Goal: Information Seeking & Learning: Learn about a topic

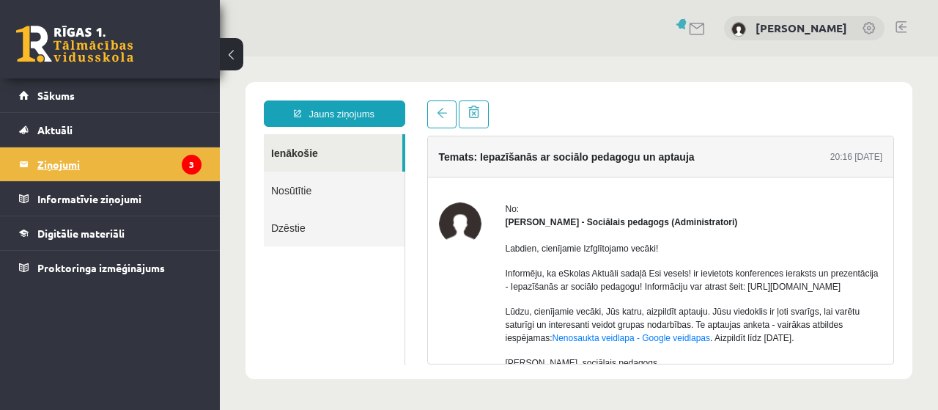
click at [57, 166] on legend "Ziņojumi 3" at bounding box center [119, 164] width 164 height 34
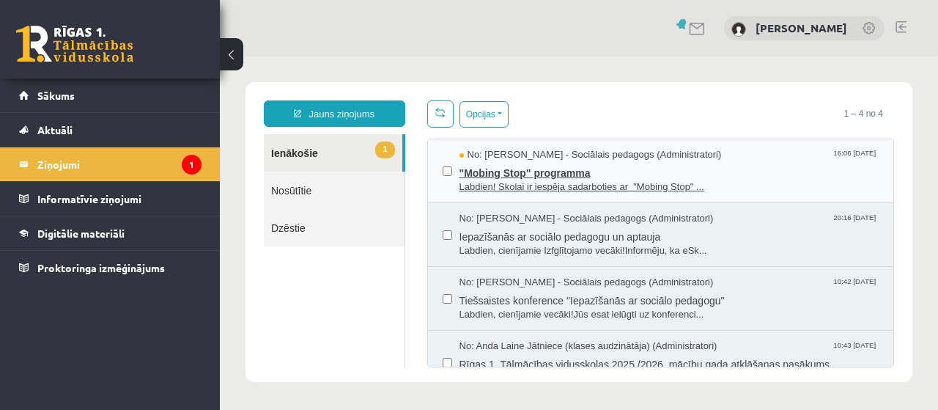
click at [503, 185] on span "Labdien! Skolai ir iespēja sadarboties ar "Mobing Stop" ..." at bounding box center [669, 187] width 420 height 14
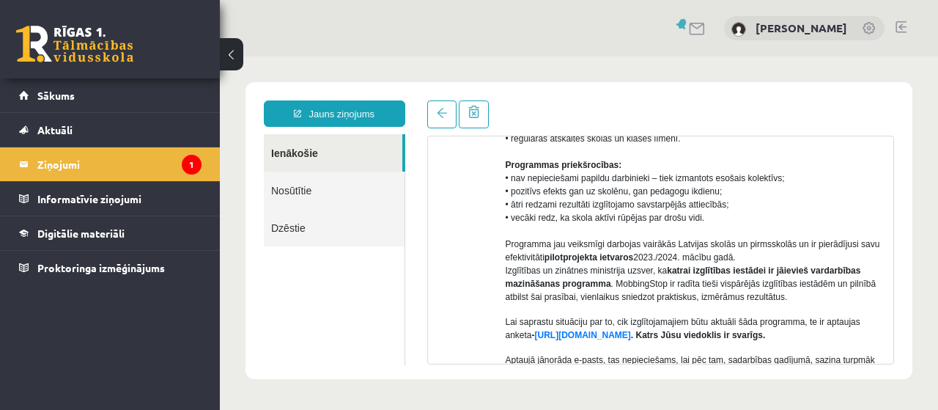
scroll to position [366, 0]
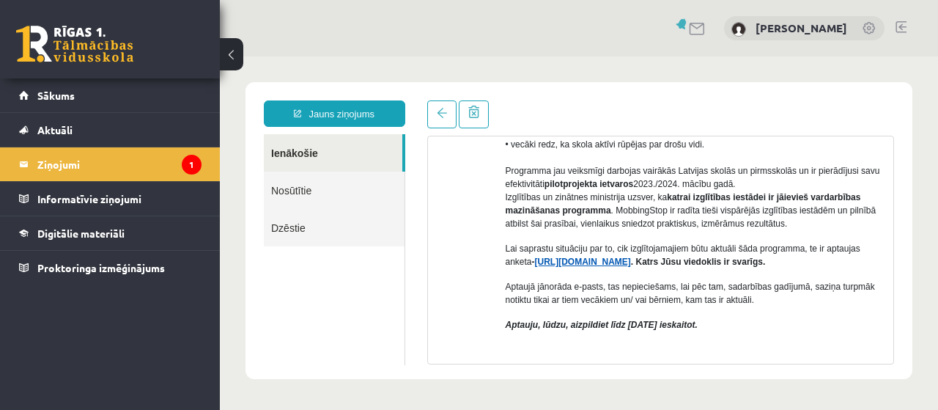
click at [618, 263] on link "https://forms.gle/7MhE2q1y46F54uuf6" at bounding box center [583, 261] width 96 height 10
click at [60, 167] on legend "Ziņojumi 1" at bounding box center [119, 164] width 164 height 34
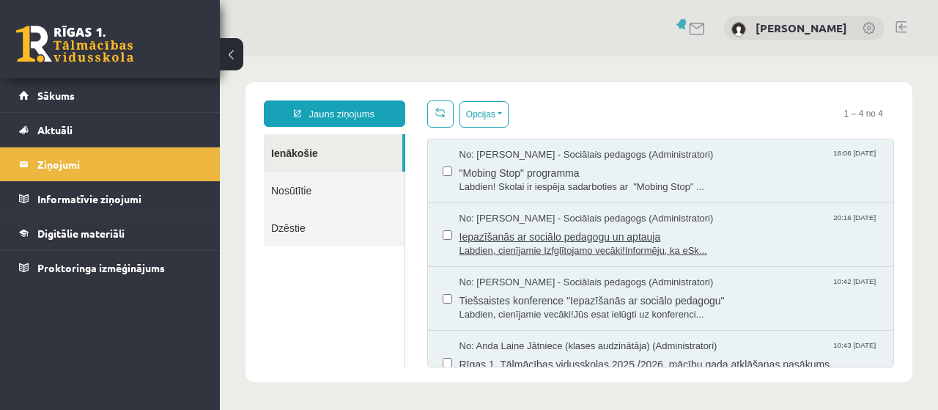
scroll to position [0, 0]
click at [553, 245] on span "Labdien, cienījamie Izfglītojamo vecāki!Informēju, ka eSk..." at bounding box center [669, 251] width 420 height 14
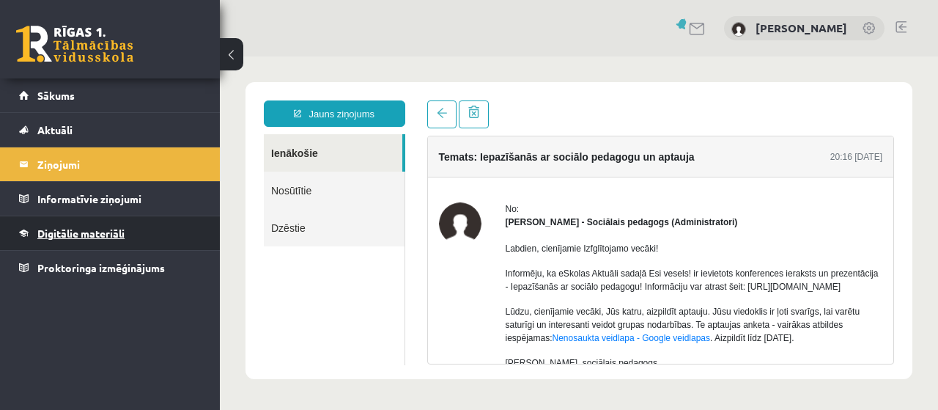
click at [98, 230] on span "Digitālie materiāli" at bounding box center [80, 232] width 87 height 13
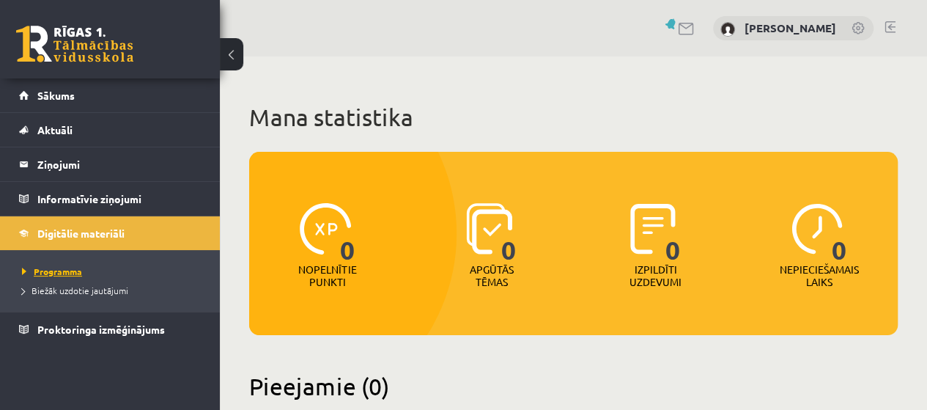
click at [44, 270] on span "Programma" at bounding box center [52, 271] width 60 height 12
click at [61, 96] on span "Sākums" at bounding box center [55, 95] width 37 height 13
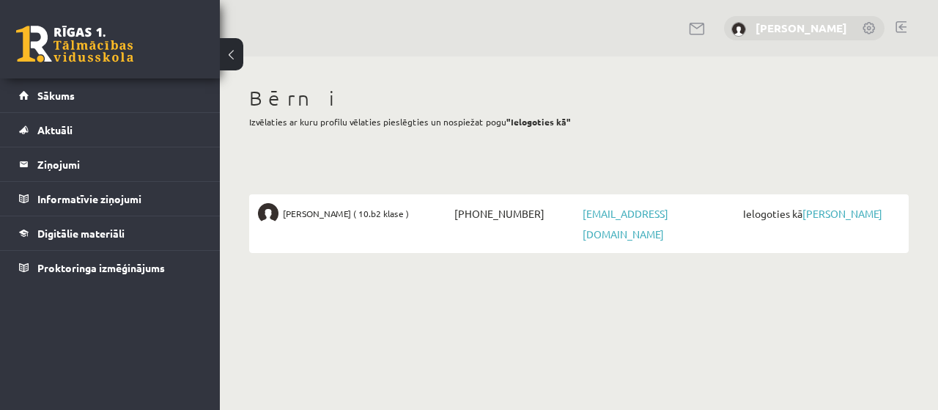
click at [824, 30] on link "[PERSON_NAME]" at bounding box center [802, 28] width 92 height 15
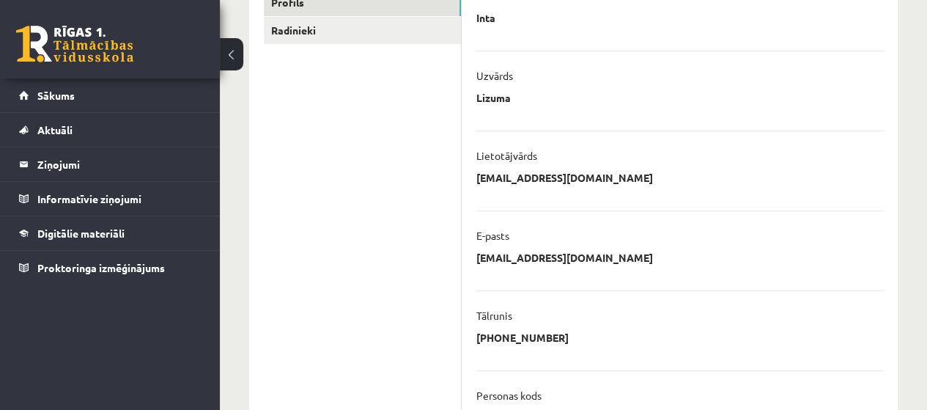
scroll to position [73, 0]
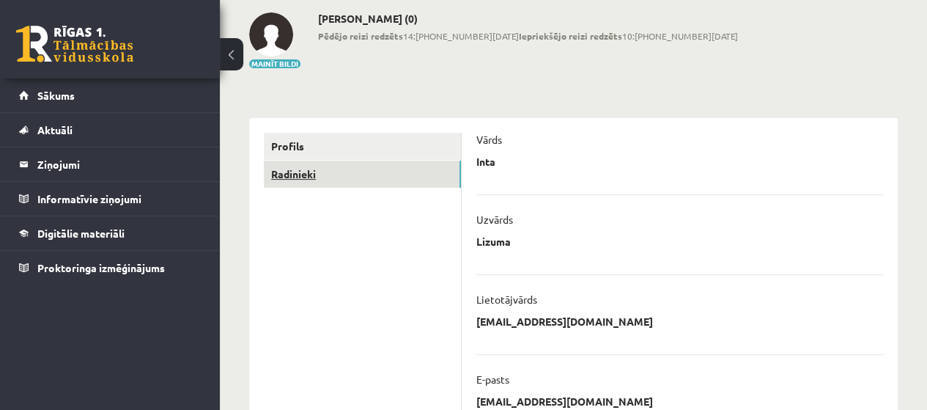
click at [293, 173] on link "Radinieki" at bounding box center [362, 173] width 197 height 27
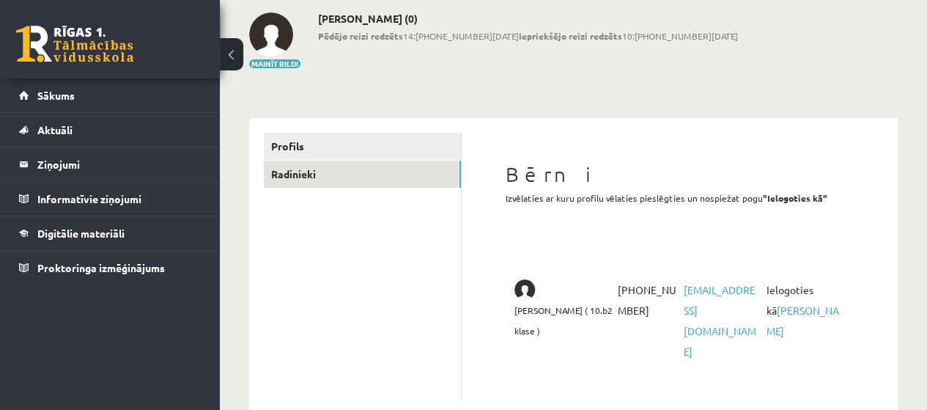
scroll to position [86, 0]
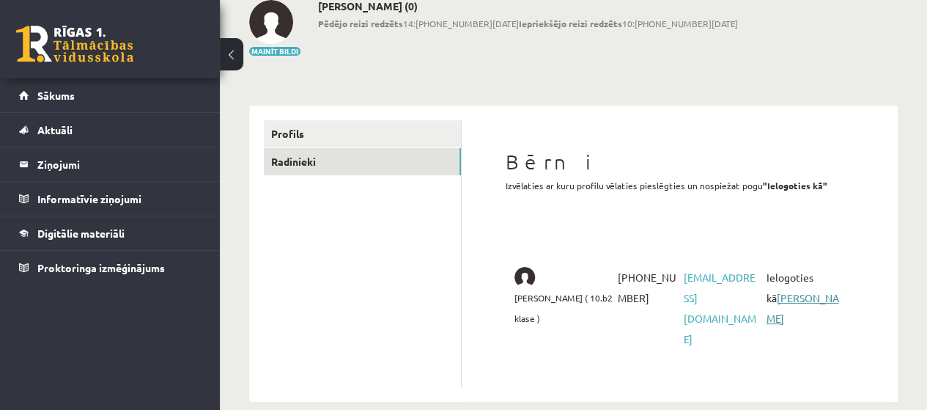
click at [787, 292] on link "Rūta Spriņģe" at bounding box center [802, 308] width 73 height 34
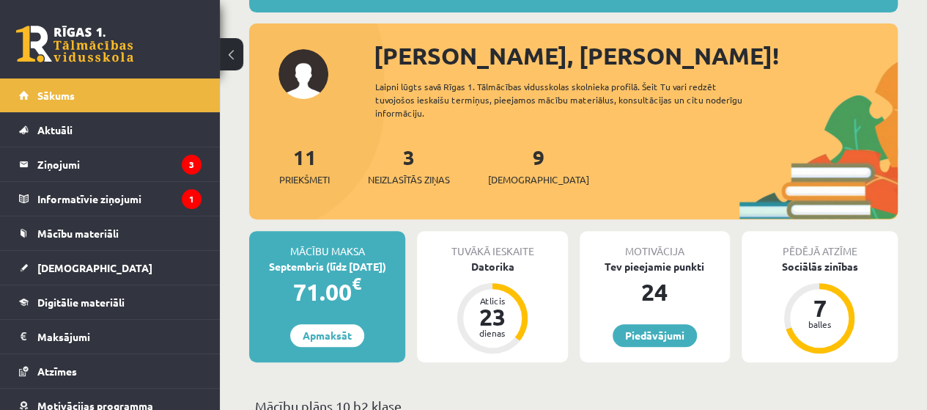
scroll to position [220, 0]
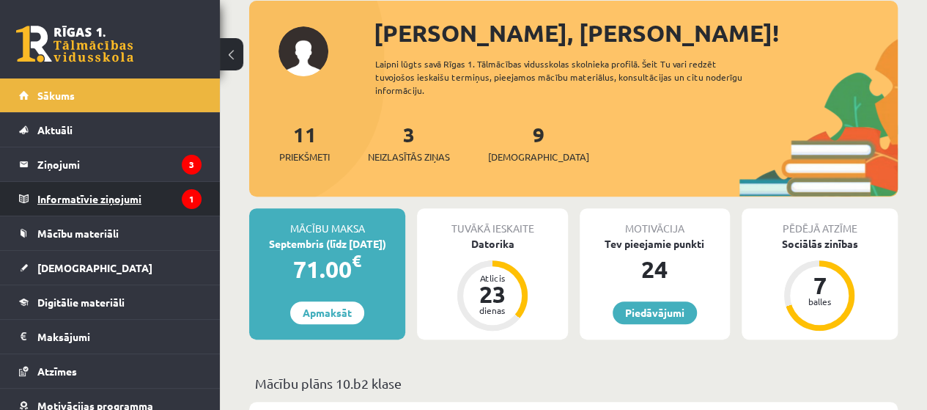
click at [92, 200] on legend "Informatīvie ziņojumi 1" at bounding box center [119, 199] width 164 height 34
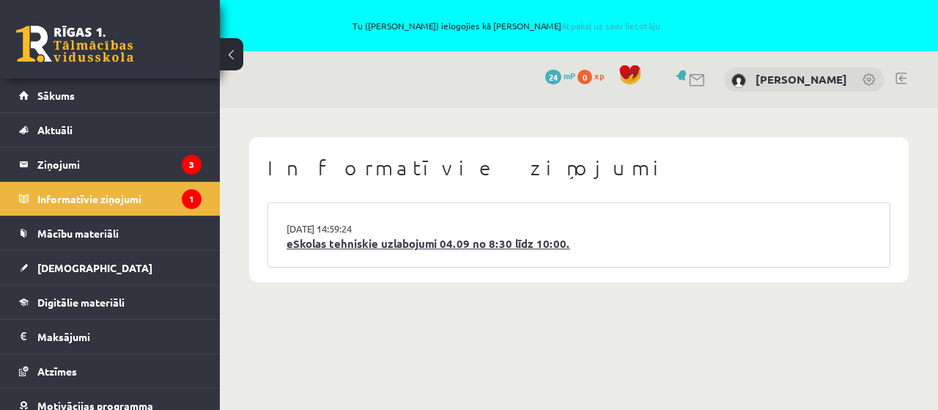
click at [415, 244] on link "eSkolas tehniskie uzlabojumi 04.09 no 8:30 līdz 10:00." at bounding box center [579, 243] width 585 height 17
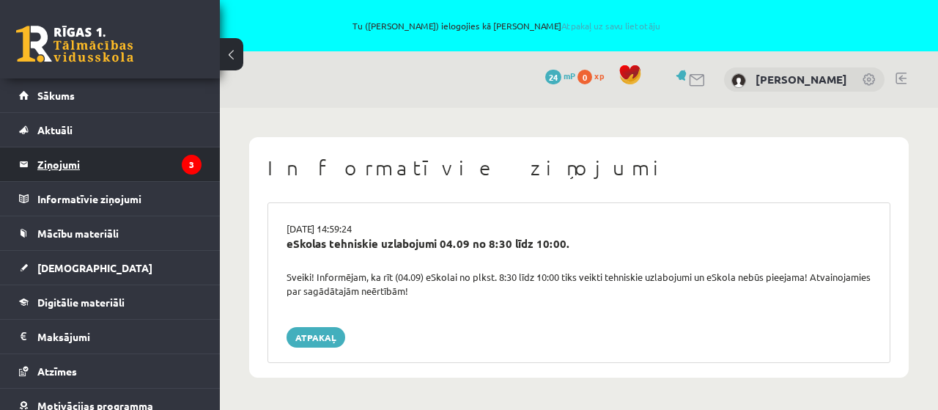
click at [60, 162] on legend "Ziņojumi 3" at bounding box center [119, 164] width 164 height 34
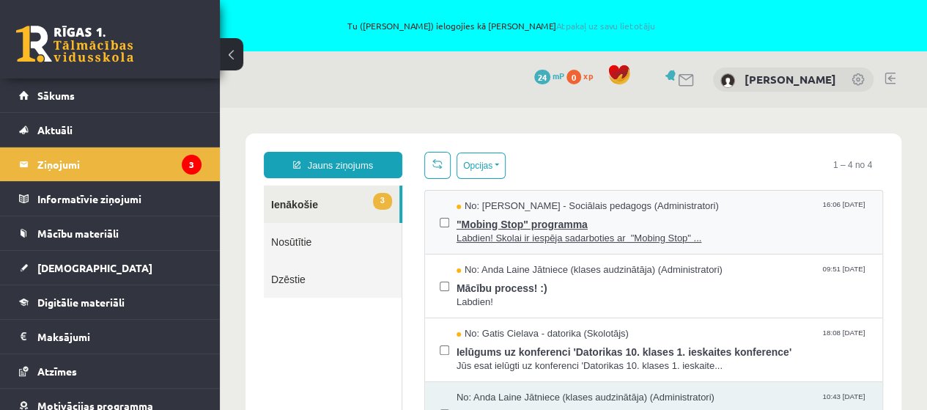
scroll to position [26, 0]
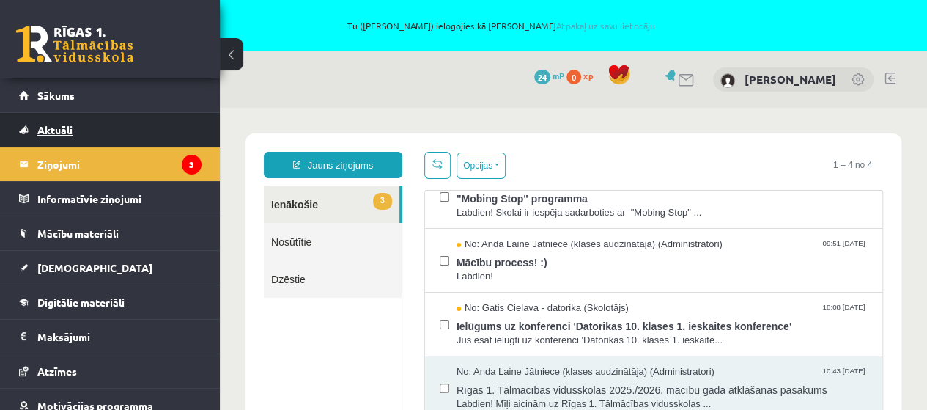
click at [45, 131] on span "Aktuāli" at bounding box center [54, 129] width 35 height 13
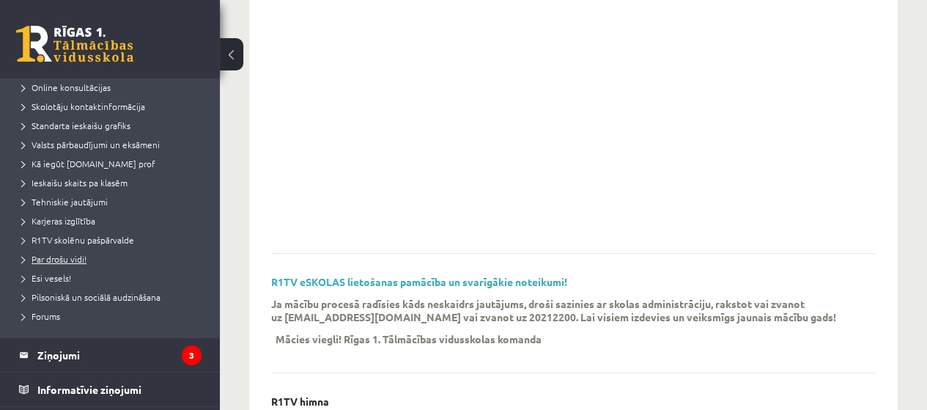
scroll to position [147, 0]
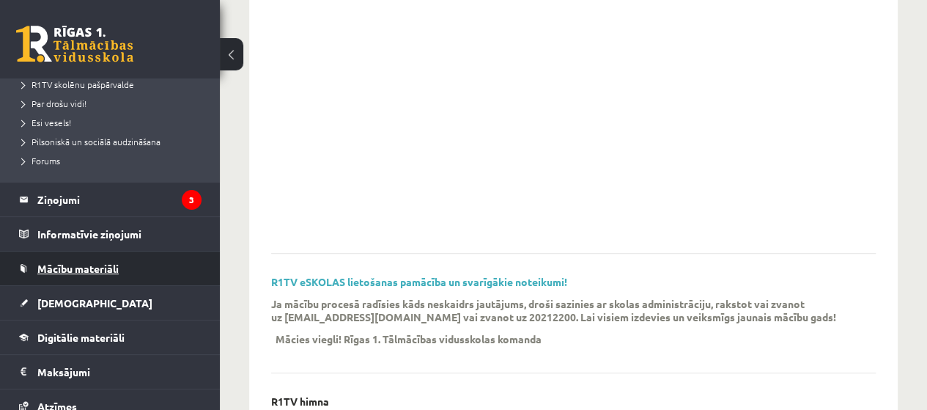
click at [58, 266] on span "Mācību materiāli" at bounding box center [77, 268] width 81 height 13
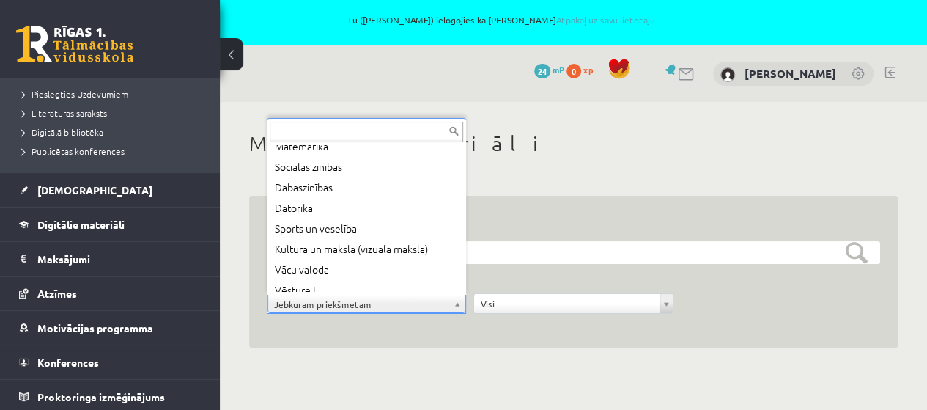
scroll to position [100, 0]
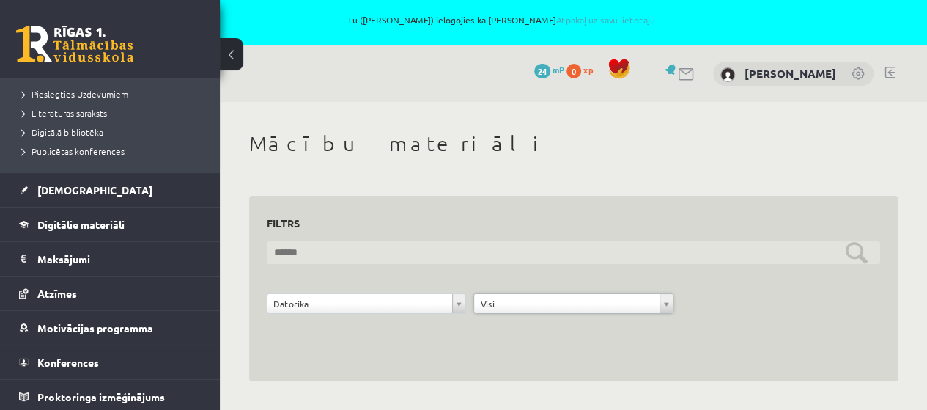
click at [865, 247] on input "text" at bounding box center [573, 252] width 613 height 23
click at [858, 254] on input "text" at bounding box center [573, 252] width 613 height 23
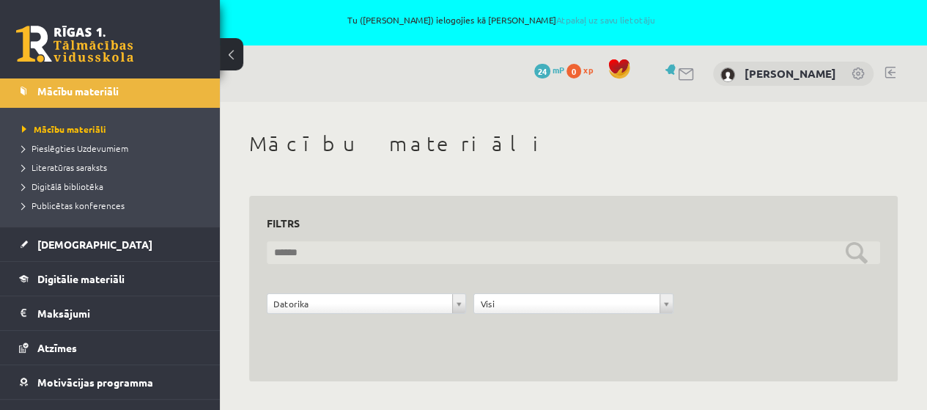
scroll to position [123, 0]
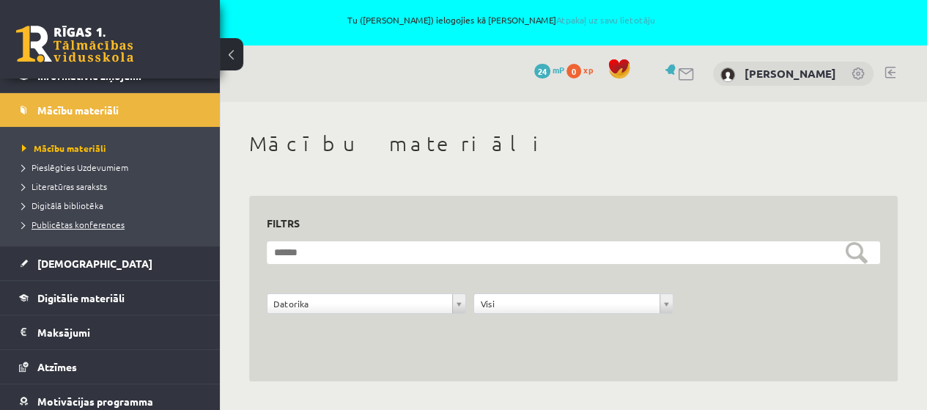
click at [85, 225] on span "Publicētas konferences" at bounding box center [73, 224] width 103 height 12
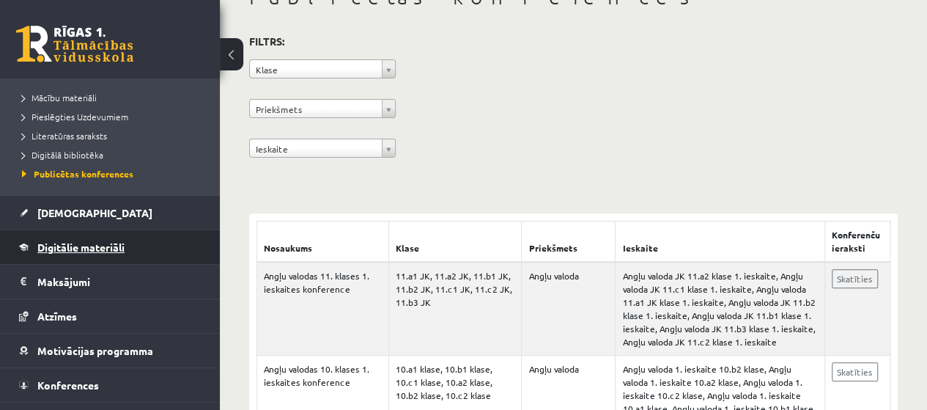
scroll to position [196, 0]
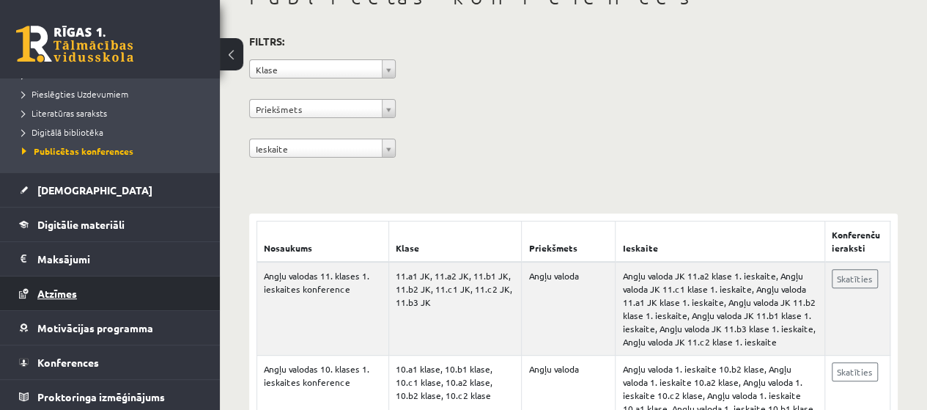
click at [50, 295] on span "Atzīmes" at bounding box center [57, 293] width 40 height 13
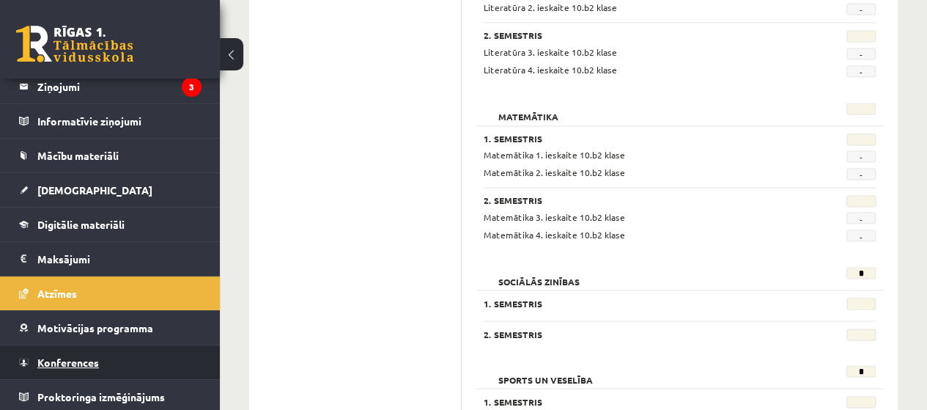
scroll to position [78, 0]
click at [71, 363] on span "Konferences" at bounding box center [68, 361] width 62 height 13
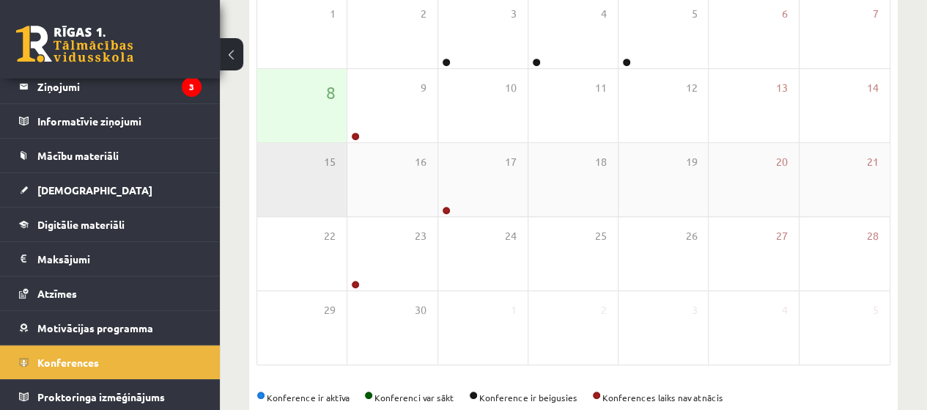
scroll to position [267, 0]
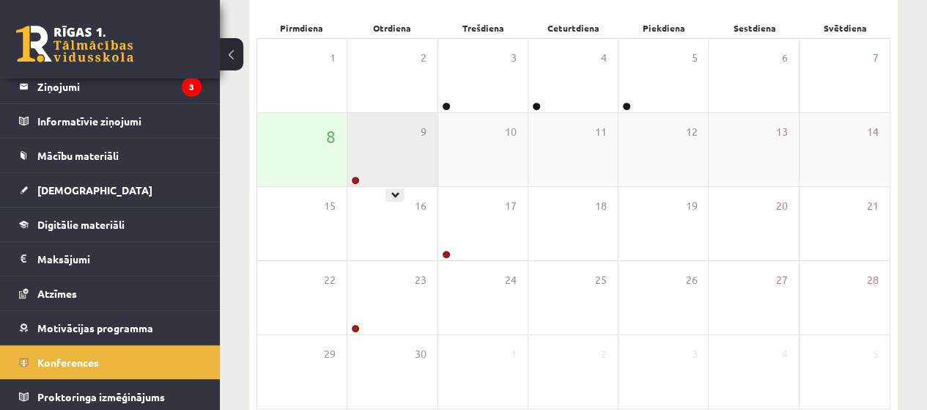
click at [399, 163] on div "9" at bounding box center [391, 149] width 89 height 73
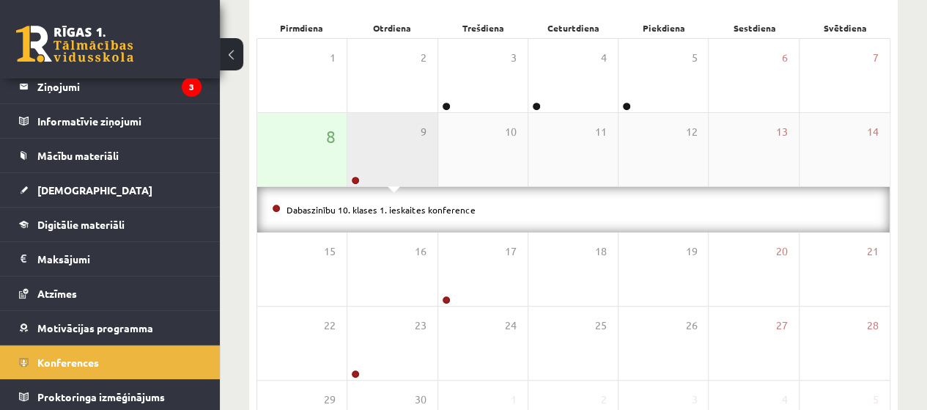
click at [399, 163] on div "9" at bounding box center [391, 149] width 89 height 73
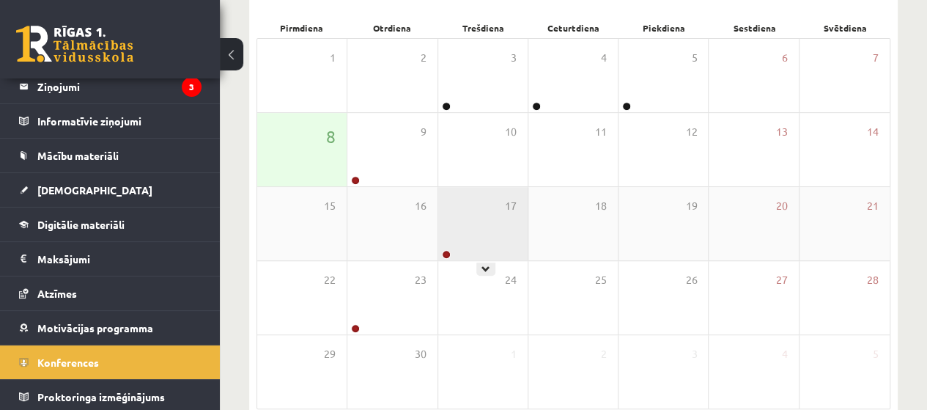
click at [462, 234] on div "17" at bounding box center [482, 223] width 89 height 73
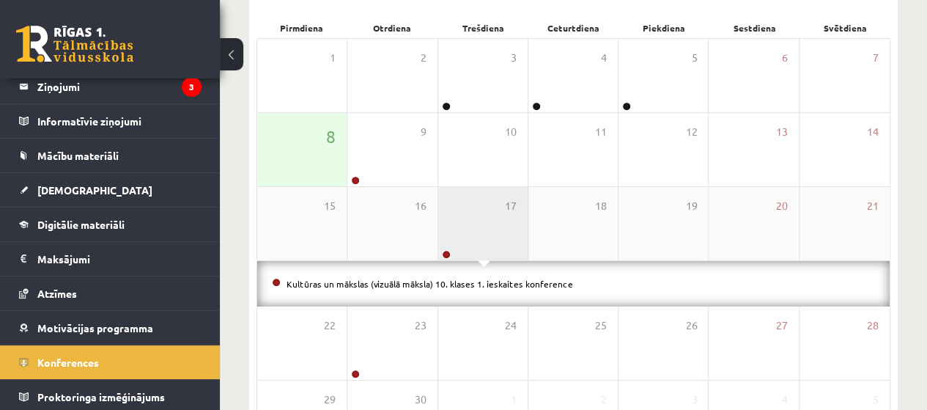
click at [462, 234] on div "17" at bounding box center [482, 223] width 89 height 73
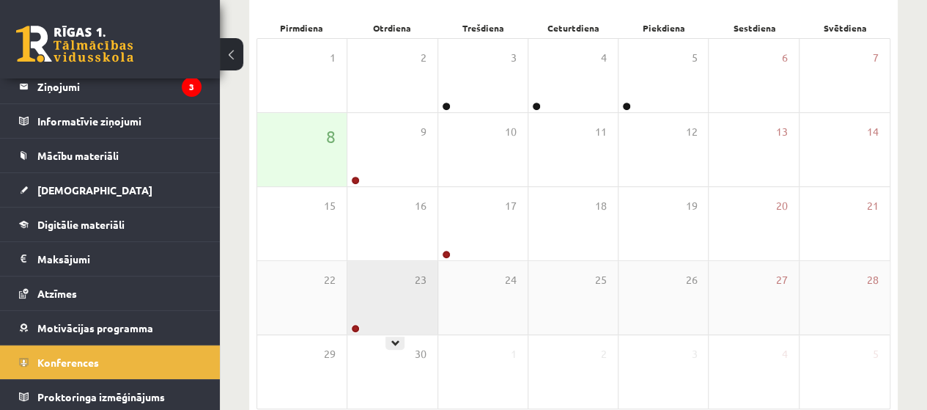
click at [370, 303] on div "23" at bounding box center [391, 297] width 89 height 73
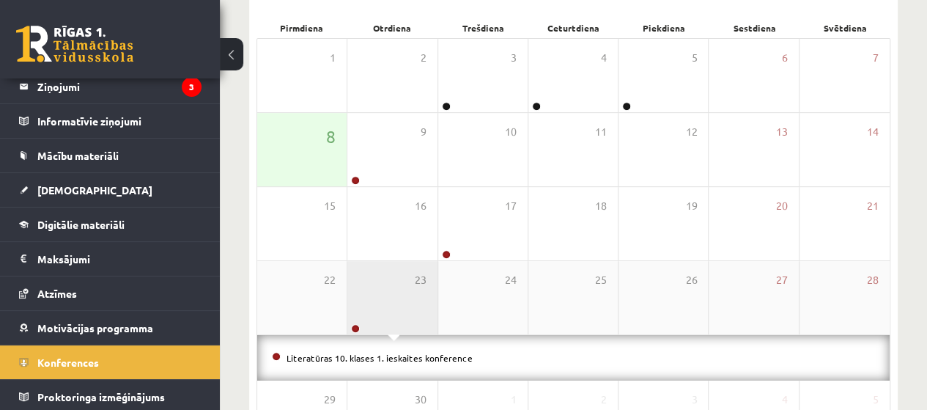
click at [370, 303] on div "23" at bounding box center [391, 297] width 89 height 73
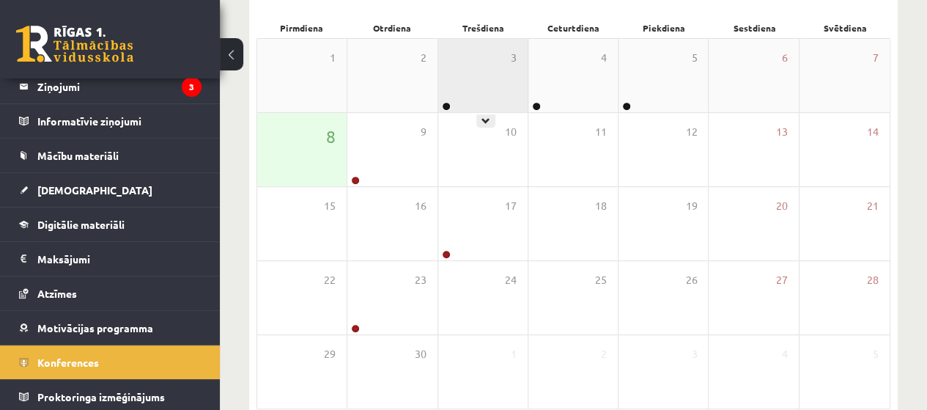
click at [454, 81] on div "3" at bounding box center [482, 75] width 89 height 73
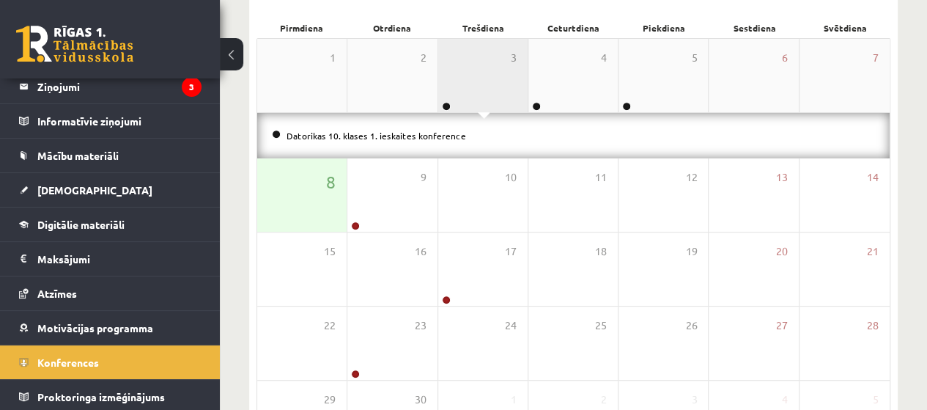
click at [454, 80] on div "3" at bounding box center [482, 75] width 89 height 73
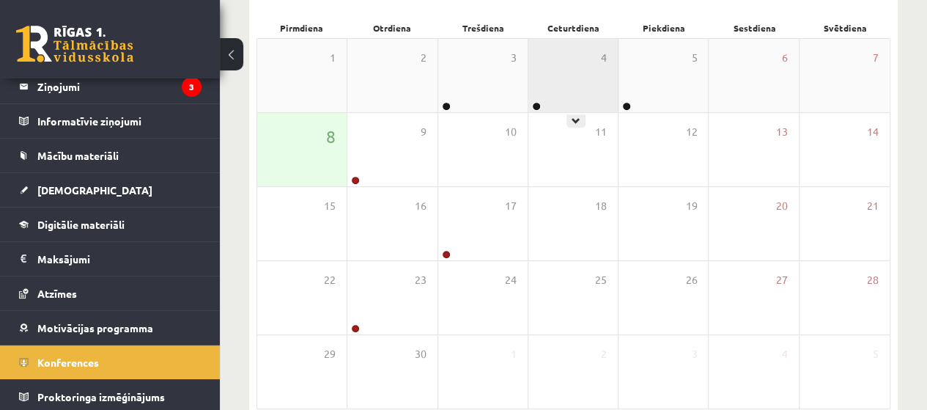
click at [600, 67] on div "4" at bounding box center [572, 75] width 89 height 73
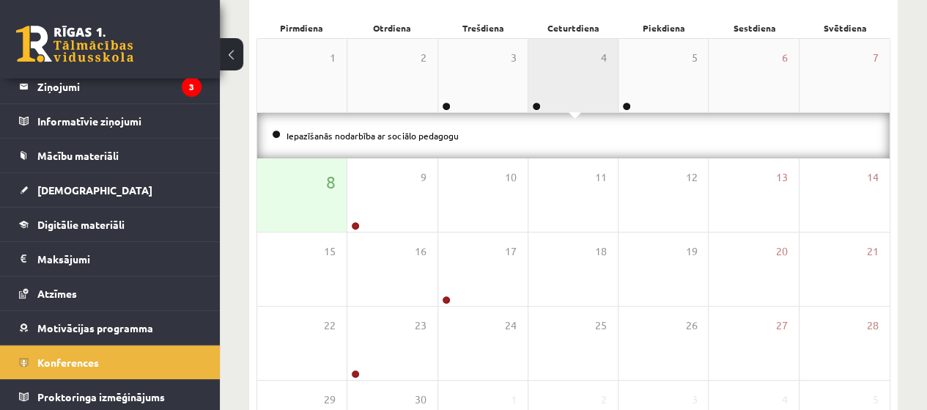
click at [600, 67] on div "4" at bounding box center [572, 75] width 89 height 73
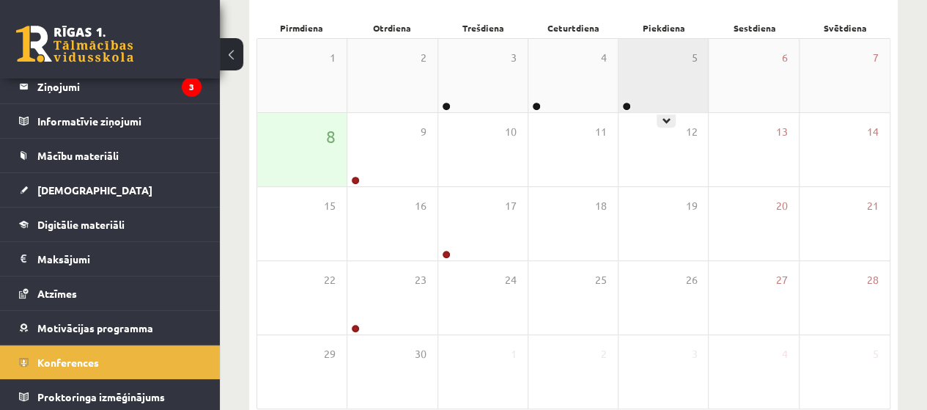
click at [689, 74] on div "5" at bounding box center [662, 75] width 89 height 73
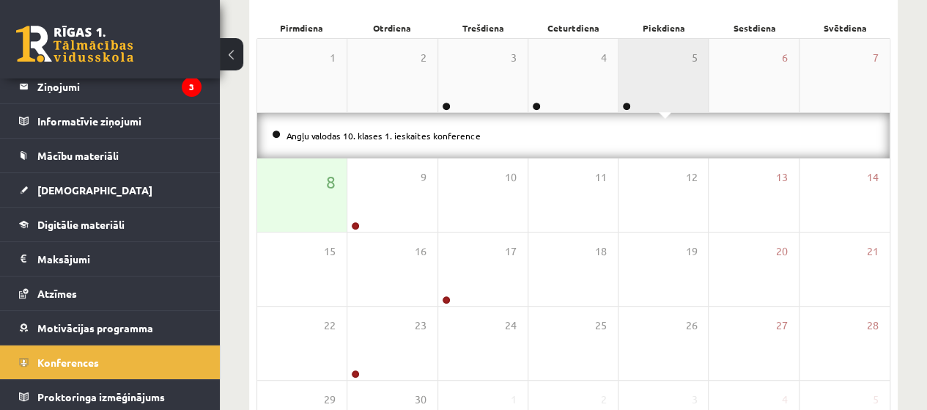
click at [689, 74] on div "5" at bounding box center [662, 75] width 89 height 73
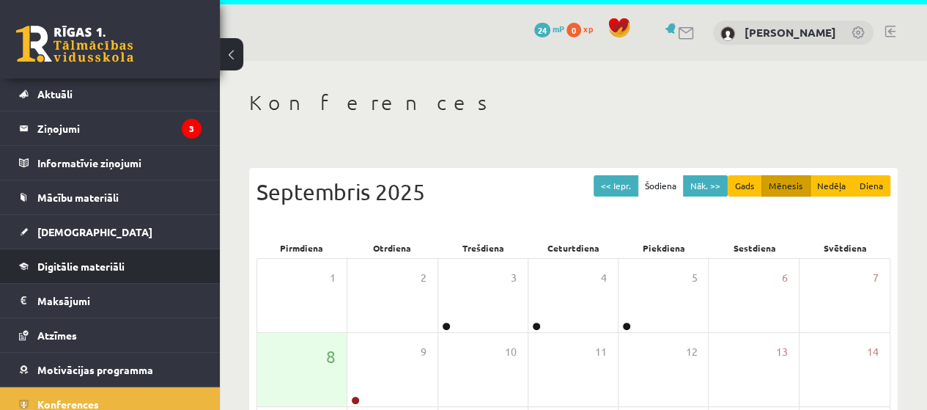
scroll to position [0, 0]
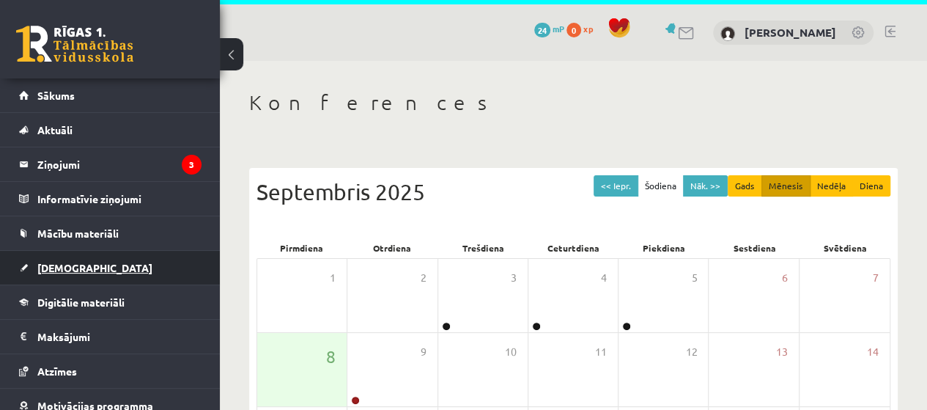
click at [56, 263] on span "[DEMOGRAPHIC_DATA]" at bounding box center [94, 267] width 115 height 13
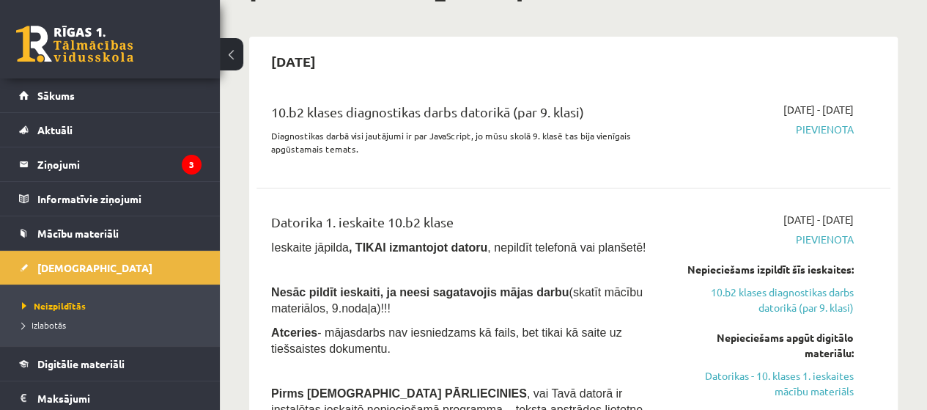
scroll to position [193, 0]
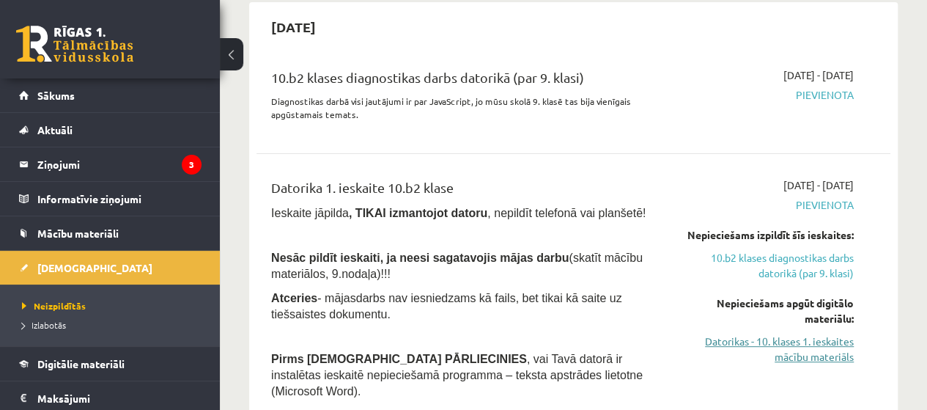
click at [780, 339] on link "Datorikas - 10. klases 1. ieskaites mācību materiāls" at bounding box center [764, 348] width 180 height 31
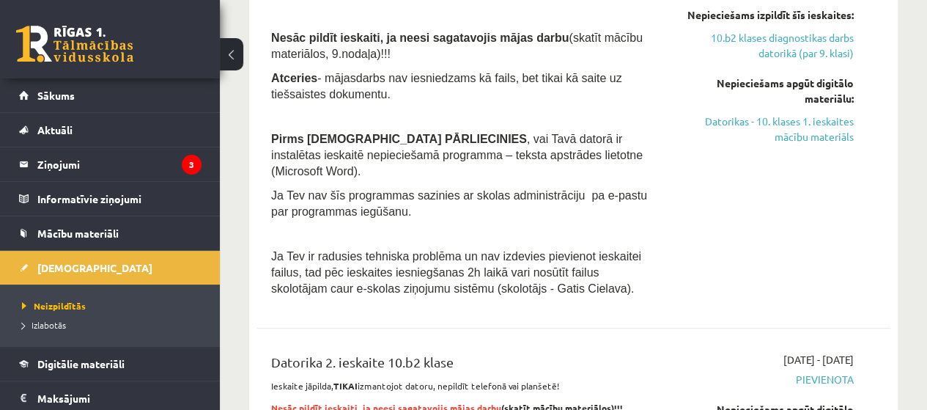
scroll to position [0, 0]
